Goal: Use online tool/utility: Use online tool/utility

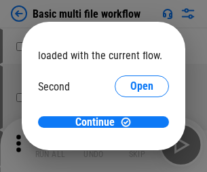
click at [130, 122] on span "Open" at bounding box center [141, 127] width 23 height 11
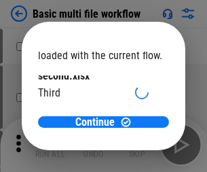
scroll to position [39, 0]
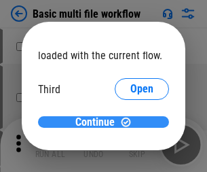
click at [99, 122] on span "Continue" at bounding box center [94, 122] width 39 height 11
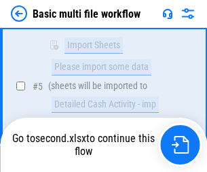
scroll to position [375, 0]
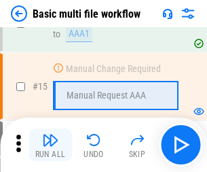
click at [50, 145] on img "button" at bounding box center [50, 140] width 16 height 16
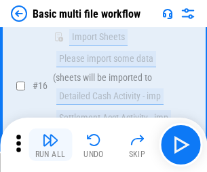
click at [50, 145] on img "button" at bounding box center [50, 140] width 16 height 16
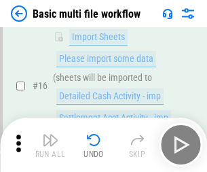
scroll to position [904, 0]
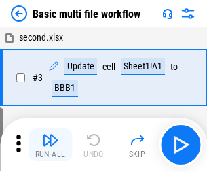
click at [50, 145] on img "button" at bounding box center [50, 140] width 16 height 16
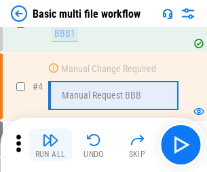
click at [50, 145] on img "button" at bounding box center [50, 140] width 16 height 16
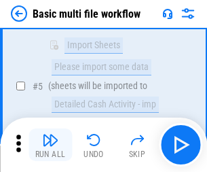
click at [50, 145] on img "button" at bounding box center [50, 140] width 16 height 16
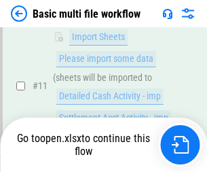
scroll to position [711, 0]
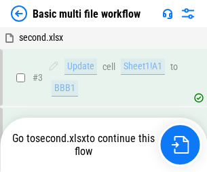
scroll to position [145, 0]
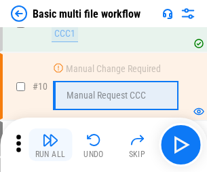
click at [50, 145] on img "button" at bounding box center [50, 140] width 16 height 16
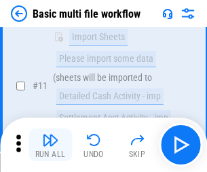
click at [50, 145] on img "button" at bounding box center [50, 140] width 16 height 16
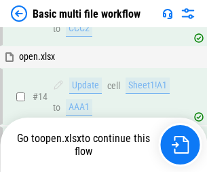
scroll to position [808, 0]
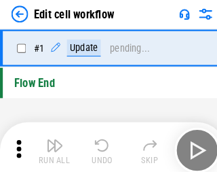
click at [50, 145] on img "button" at bounding box center [53, 140] width 16 height 16
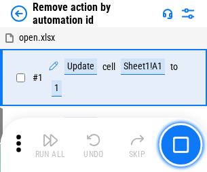
scroll to position [50, 0]
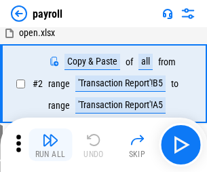
click at [50, 145] on img "button" at bounding box center [50, 140] width 16 height 16
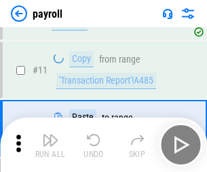
scroll to position [168, 0]
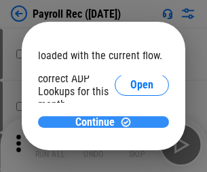
click at [99, 122] on span "Continue" at bounding box center [94, 122] width 39 height 11
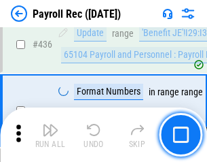
scroll to position [6853, 0]
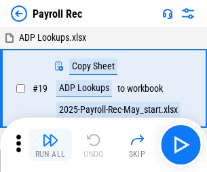
click at [50, 145] on img "button" at bounding box center [50, 140] width 16 height 16
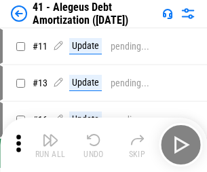
click at [50, 145] on img "button" at bounding box center [50, 140] width 16 height 16
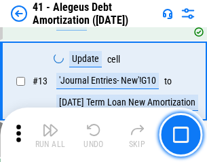
scroll to position [168, 0]
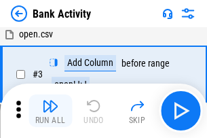
click at [50, 111] on img "button" at bounding box center [50, 106] width 16 height 16
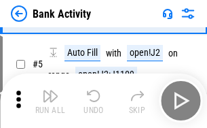
scroll to position [72, 0]
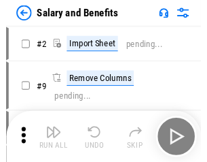
scroll to position [18, 0]
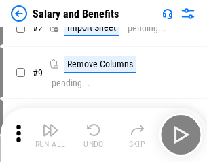
click at [50, 135] on img "button" at bounding box center [50, 130] width 16 height 16
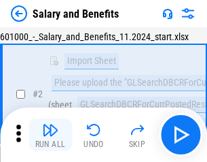
click at [50, 135] on img "button" at bounding box center [50, 130] width 16 height 16
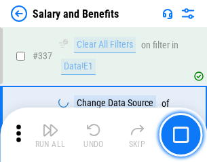
scroll to position [6361, 0]
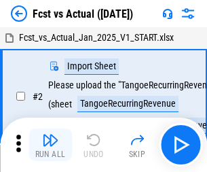
click at [50, 135] on img "button" at bounding box center [50, 140] width 16 height 16
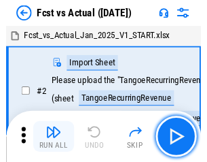
scroll to position [18, 0]
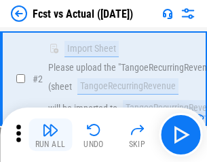
click at [50, 135] on img "button" at bounding box center [50, 130] width 16 height 16
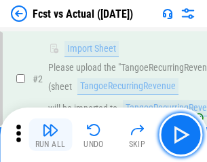
scroll to position [127, 0]
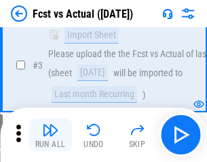
click at [50, 135] on img "button" at bounding box center [50, 130] width 16 height 16
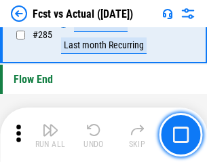
scroll to position [6430, 0]
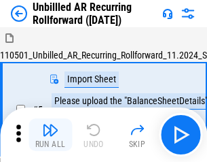
click at [50, 135] on img "button" at bounding box center [50, 130] width 16 height 16
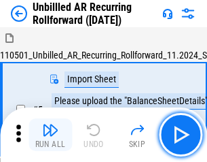
scroll to position [29, 0]
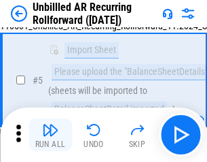
click at [50, 135] on img "button" at bounding box center [50, 130] width 16 height 16
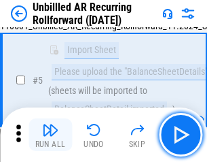
scroll to position [128, 0]
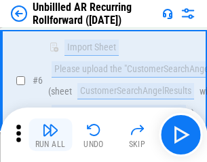
click at [50, 135] on img "button" at bounding box center [50, 130] width 16 height 16
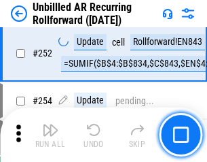
scroll to position [4615, 0]
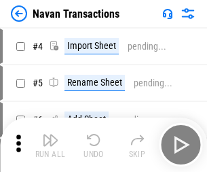
click at [50, 135] on img "button" at bounding box center [50, 140] width 16 height 16
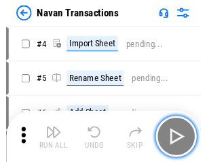
scroll to position [22, 0]
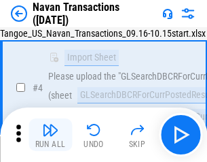
click at [50, 135] on img "button" at bounding box center [50, 130] width 16 height 16
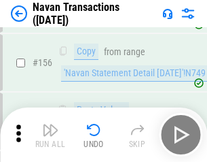
scroll to position [4405, 0]
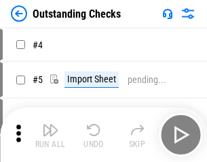
click at [50, 135] on img "button" at bounding box center [50, 130] width 16 height 16
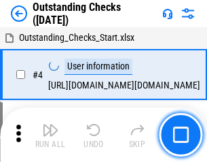
scroll to position [57, 0]
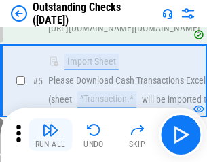
click at [50, 135] on img "button" at bounding box center [50, 130] width 16 height 16
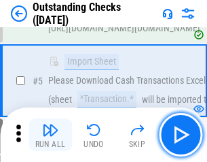
scroll to position [142, 0]
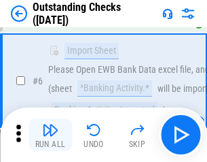
click at [50, 135] on img "button" at bounding box center [50, 130] width 16 height 16
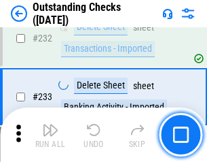
scroll to position [4126, 0]
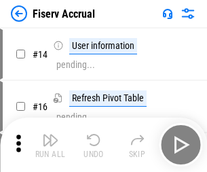
click at [50, 135] on img "button" at bounding box center [50, 140] width 16 height 16
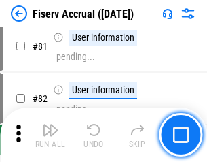
scroll to position [1785, 0]
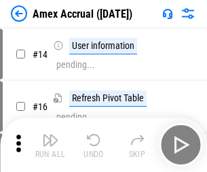
click at [50, 135] on img "button" at bounding box center [50, 140] width 16 height 16
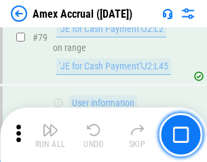
scroll to position [1764, 0]
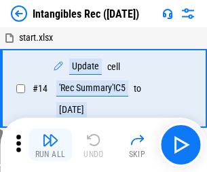
click at [50, 145] on img "button" at bounding box center [50, 140] width 16 height 16
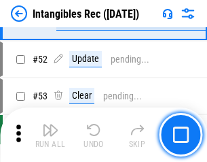
scroll to position [529, 0]
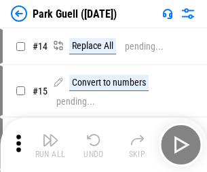
click at [50, 135] on img "button" at bounding box center [50, 140] width 16 height 16
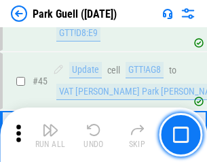
scroll to position [1699, 0]
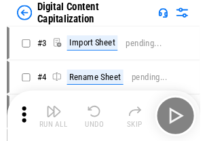
scroll to position [39, 0]
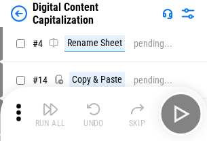
click at [50, 114] on img "button" at bounding box center [50, 109] width 16 height 16
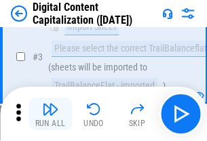
click at [50, 114] on img "button" at bounding box center [50, 109] width 16 height 16
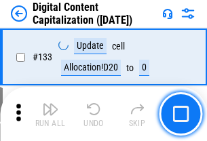
scroll to position [1441, 0]
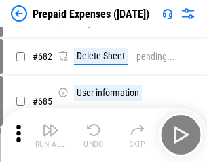
click at [50, 135] on img "button" at bounding box center [50, 130] width 16 height 16
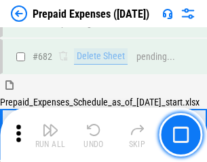
scroll to position [3655, 0]
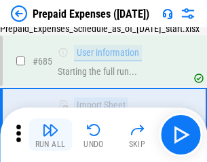
click at [50, 135] on img "button" at bounding box center [50, 130] width 16 height 16
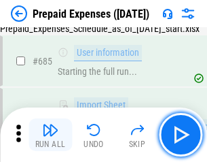
scroll to position [3736, 0]
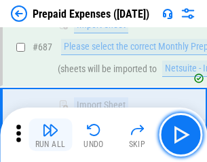
click at [50, 135] on img "button" at bounding box center [50, 130] width 16 height 16
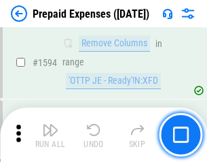
scroll to position [13228, 0]
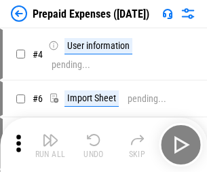
click at [50, 145] on img "button" at bounding box center [50, 140] width 16 height 16
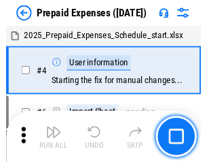
scroll to position [60, 0]
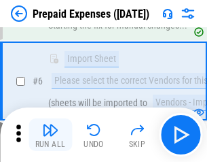
click at [50, 135] on img "button" at bounding box center [50, 130] width 16 height 16
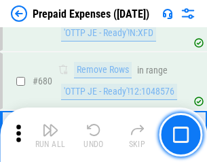
scroll to position [4731, 0]
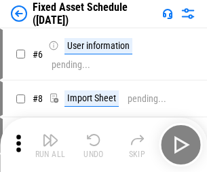
click at [50, 145] on img "button" at bounding box center [50, 140] width 16 height 16
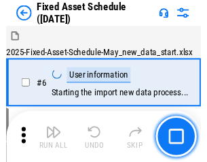
scroll to position [73, 0]
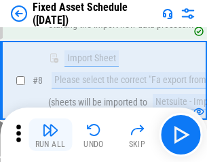
click at [50, 135] on img "button" at bounding box center [50, 130] width 16 height 16
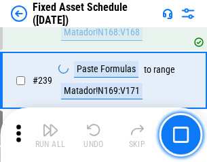
scroll to position [4208, 0]
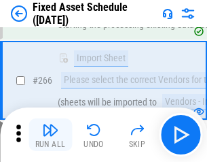
click at [50, 135] on img "button" at bounding box center [50, 130] width 16 height 16
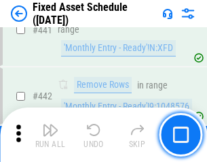
scroll to position [6073, 0]
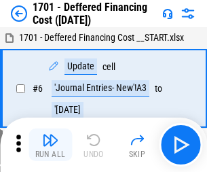
click at [50, 145] on img "button" at bounding box center [50, 140] width 16 height 16
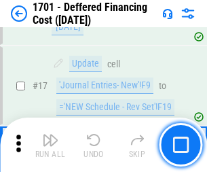
scroll to position [163, 0]
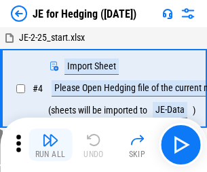
click at [50, 135] on img "button" at bounding box center [50, 140] width 16 height 16
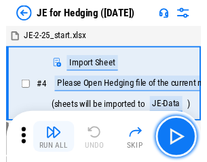
scroll to position [2, 0]
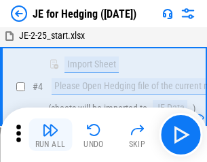
click at [50, 135] on img "button" at bounding box center [50, 130] width 16 height 16
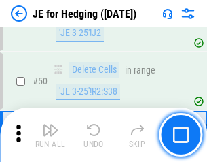
scroll to position [880, 0]
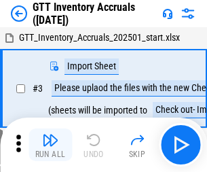
click at [50, 135] on img "button" at bounding box center [50, 140] width 16 height 16
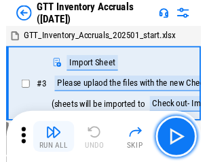
scroll to position [2, 0]
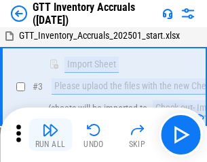
click at [50, 135] on img "button" at bounding box center [50, 130] width 16 height 16
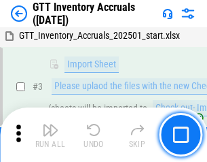
scroll to position [88, 0]
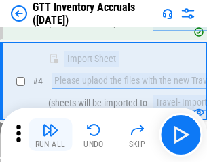
click at [50, 135] on img "button" at bounding box center [50, 130] width 16 height 16
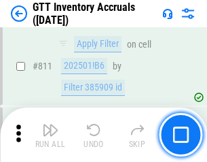
scroll to position [10312, 0]
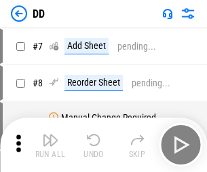
click at [50, 145] on img "button" at bounding box center [50, 140] width 16 height 16
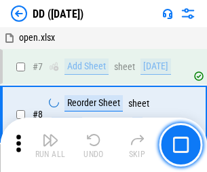
scroll to position [131, 0]
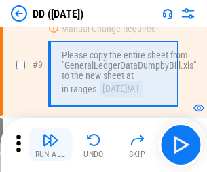
click at [50, 145] on img "button" at bounding box center [50, 140] width 16 height 16
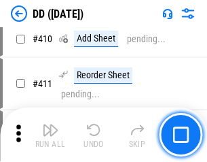
scroll to position [6079, 0]
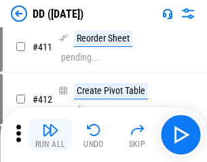
click at [50, 135] on img "button" at bounding box center [50, 130] width 16 height 16
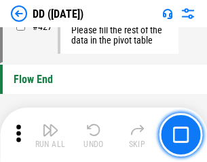
scroll to position [6502, 0]
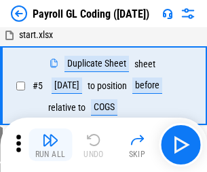
click at [50, 145] on img "button" at bounding box center [50, 140] width 16 height 16
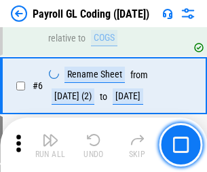
scroll to position [163, 0]
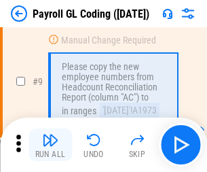
click at [50, 145] on img "button" at bounding box center [50, 140] width 16 height 16
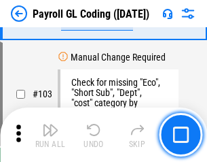
scroll to position [3187, 0]
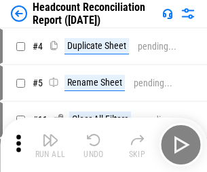
click at [50, 145] on img "button" at bounding box center [50, 140] width 16 height 16
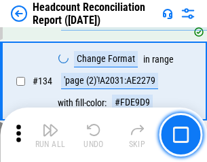
scroll to position [1633, 0]
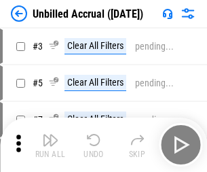
click at [50, 145] on img "button" at bounding box center [50, 140] width 16 height 16
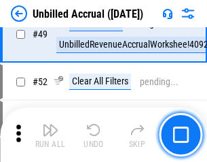
scroll to position [1232, 0]
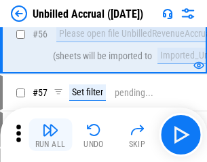
click at [50, 135] on img "button" at bounding box center [50, 130] width 16 height 16
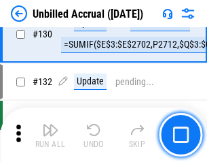
scroll to position [4047, 0]
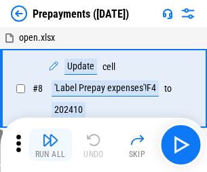
click at [50, 145] on img "button" at bounding box center [50, 140] width 16 height 16
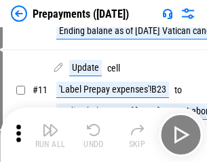
scroll to position [85, 0]
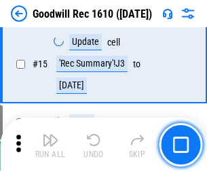
scroll to position [232, 0]
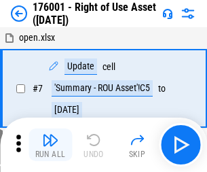
click at [50, 145] on img "button" at bounding box center [50, 140] width 16 height 16
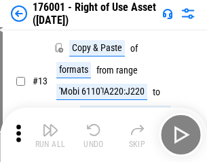
scroll to position [88, 0]
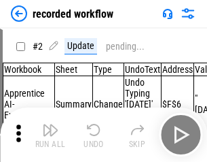
click at [50, 135] on img "button" at bounding box center [50, 130] width 16 height 16
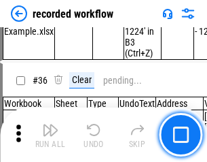
scroll to position [4246, 0]
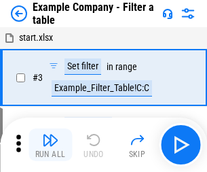
click at [50, 145] on img "button" at bounding box center [50, 140] width 16 height 16
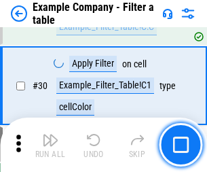
scroll to position [1243, 0]
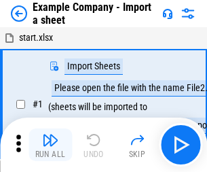
click at [50, 135] on img "button" at bounding box center [50, 140] width 16 height 16
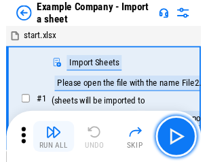
scroll to position [21, 0]
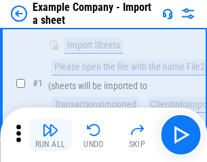
click at [50, 135] on img "button" at bounding box center [50, 130] width 16 height 16
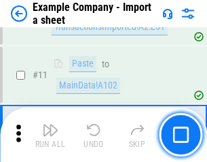
scroll to position [300, 0]
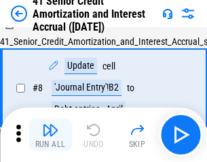
click at [50, 135] on img "button" at bounding box center [50, 130] width 16 height 16
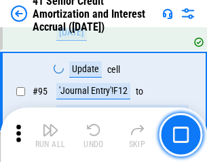
scroll to position [1076, 0]
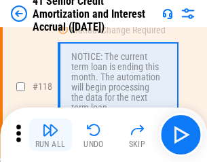
click at [50, 135] on img "button" at bounding box center [50, 130] width 16 height 16
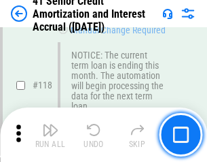
scroll to position [1282, 0]
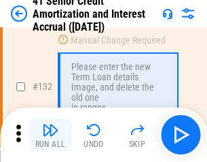
click at [50, 135] on img "button" at bounding box center [50, 130] width 16 height 16
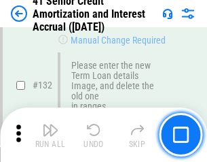
scroll to position [1420, 0]
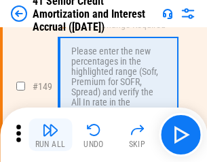
click at [50, 135] on img "button" at bounding box center [50, 130] width 16 height 16
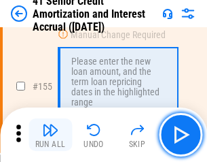
click at [50, 135] on img "button" at bounding box center [50, 130] width 16 height 16
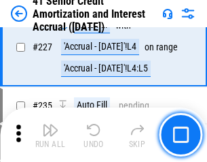
scroll to position [3043, 0]
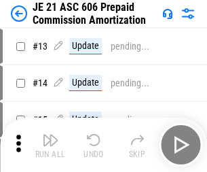
click at [50, 135] on img "button" at bounding box center [50, 140] width 16 height 16
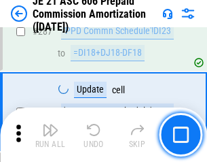
scroll to position [2500, 0]
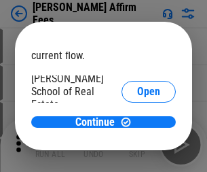
click at [137, 158] on span "Open" at bounding box center [148, 163] width 23 height 11
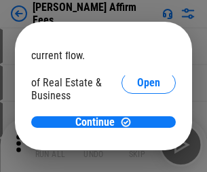
click at [137, 142] on span "Open" at bounding box center [148, 147] width 23 height 11
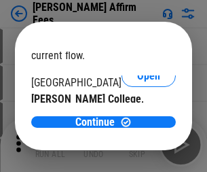
click at [137, 127] on span "Open" at bounding box center [148, 132] width 23 height 11
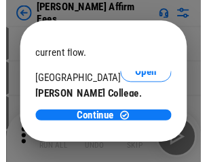
scroll to position [213, 0]
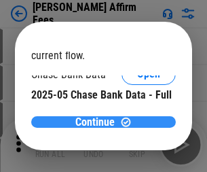
click at [99, 122] on span "Continue" at bounding box center [94, 122] width 39 height 11
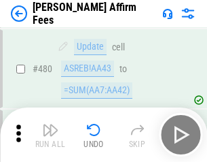
scroll to position [3694, 0]
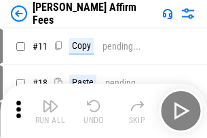
click at [50, 101] on img "button" at bounding box center [50, 106] width 16 height 16
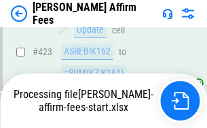
scroll to position [3563, 0]
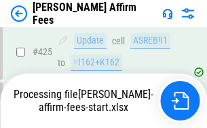
scroll to position [3563, 0]
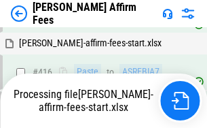
scroll to position [3583, 0]
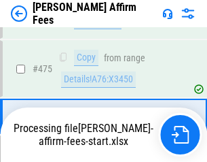
scroll to position [3546, 0]
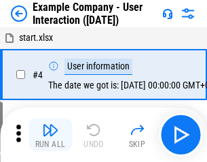
click at [50, 135] on img "button" at bounding box center [50, 130] width 16 height 16
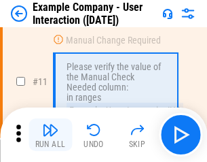
click at [50, 135] on img "button" at bounding box center [50, 130] width 16 height 16
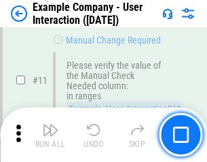
scroll to position [294, 0]
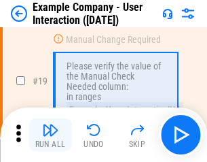
click at [50, 135] on img "button" at bounding box center [50, 130] width 16 height 16
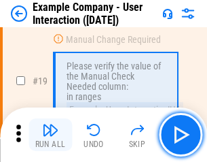
click at [50, 135] on img "button" at bounding box center [50, 130] width 16 height 16
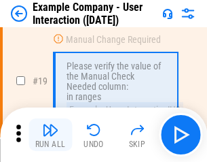
click at [50, 135] on img "button" at bounding box center [50, 130] width 16 height 16
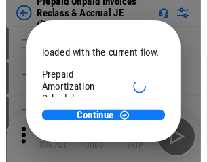
scroll to position [81, 0]
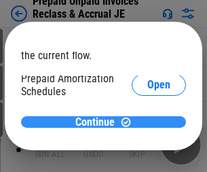
click at [99, 122] on span "Continue" at bounding box center [94, 122] width 39 height 11
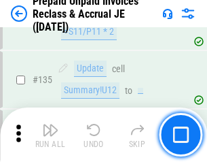
scroll to position [1761, 0]
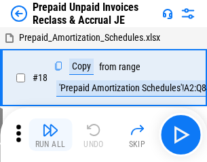
click at [50, 135] on img "button" at bounding box center [50, 130] width 16 height 16
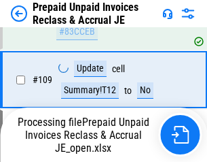
scroll to position [1692, 0]
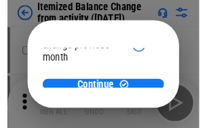
scroll to position [99, 0]
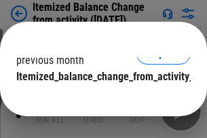
click at [99, 99] on span "Continue" at bounding box center [94, 104] width 39 height 11
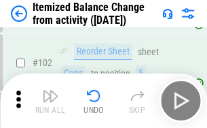
scroll to position [2272, 0]
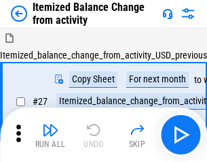
scroll to position [21, 0]
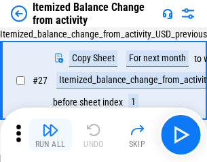
click at [50, 135] on img "button" at bounding box center [50, 130] width 16 height 16
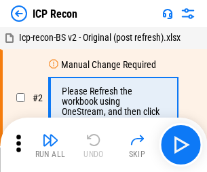
scroll to position [6, 0]
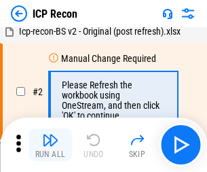
click at [50, 145] on img "button" at bounding box center [50, 140] width 16 height 16
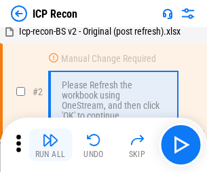
click at [50, 145] on img "button" at bounding box center [50, 140] width 16 height 16
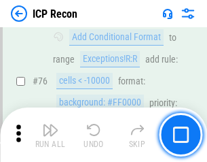
scroll to position [1221, 0]
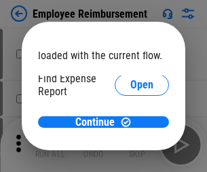
click at [130, 158] on span "Open" at bounding box center [141, 163] width 23 height 11
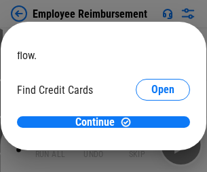
scroll to position [79, 0]
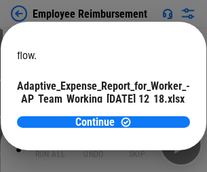
click at [151, 114] on span "Open" at bounding box center [162, 119] width 23 height 11
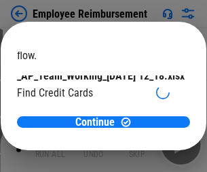
scroll to position [141, 0]
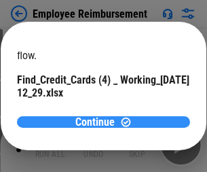
click at [99, 122] on span "Continue" at bounding box center [94, 122] width 39 height 11
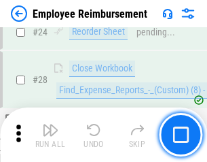
scroll to position [635, 0]
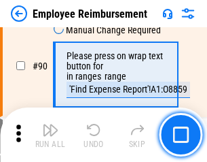
click at [50, 135] on img "button" at bounding box center [50, 130] width 16 height 16
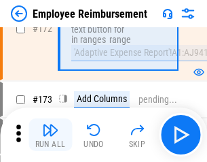
click at [50, 135] on img "button" at bounding box center [50, 130] width 16 height 16
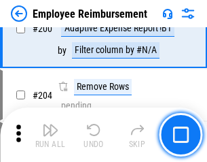
scroll to position [3437, 0]
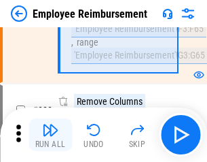
click at [50, 135] on img "button" at bounding box center [50, 130] width 16 height 16
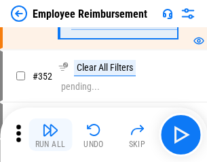
click at [50, 135] on img "button" at bounding box center [50, 130] width 16 height 16
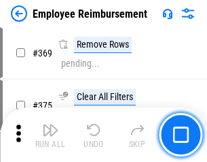
scroll to position [7004, 0]
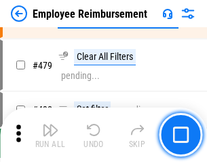
click at [50, 135] on img "button" at bounding box center [50, 130] width 16 height 16
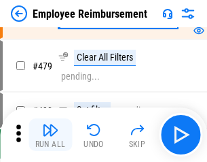
click at [50, 135] on img "button" at bounding box center [50, 130] width 16 height 16
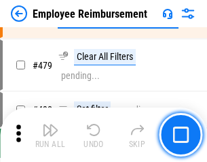
click at [50, 135] on img "button" at bounding box center [50, 130] width 16 height 16
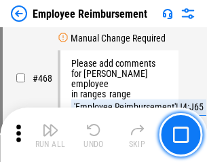
scroll to position [8306, 0]
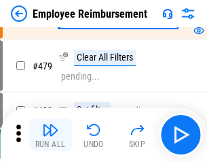
click at [50, 135] on img "button" at bounding box center [50, 130] width 16 height 16
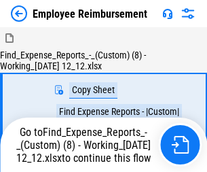
scroll to position [46, 0]
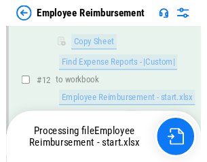
scroll to position [276, 0]
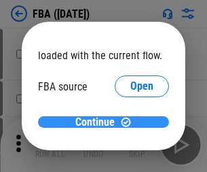
click at [99, 122] on span "Continue" at bounding box center [94, 122] width 39 height 11
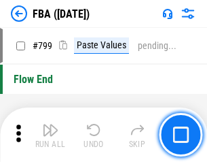
scroll to position [12162, 0]
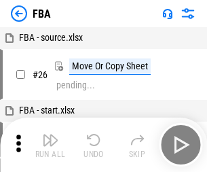
scroll to position [14, 0]
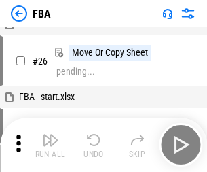
click at [50, 145] on img "button" at bounding box center [50, 140] width 16 height 16
